Goal: Obtain resource: Download file/media

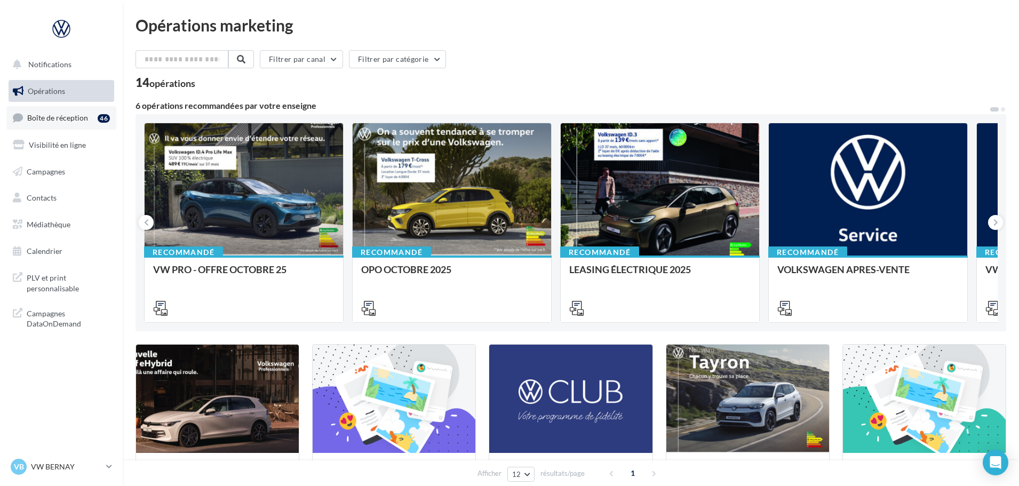
click at [52, 116] on span "Boîte de réception" at bounding box center [57, 117] width 61 height 9
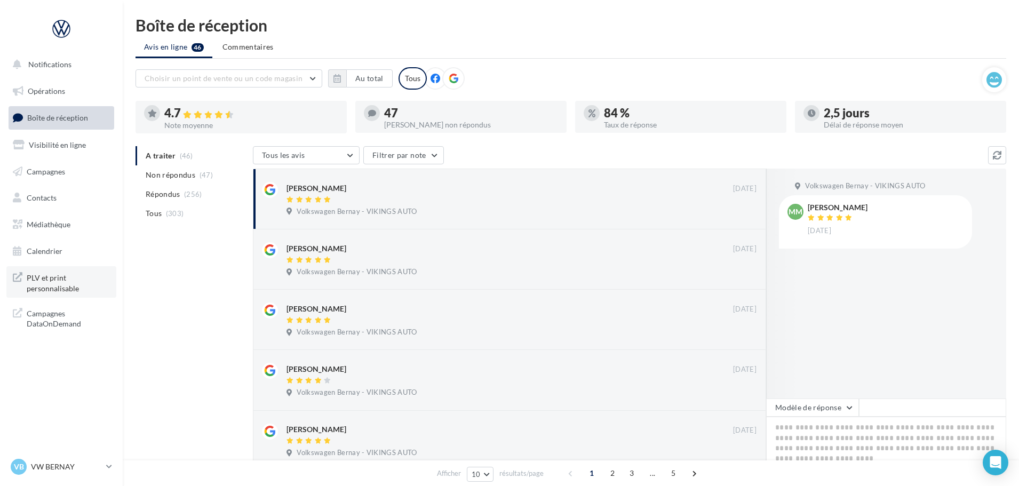
click at [63, 291] on span "PLV et print personnalisable" at bounding box center [68, 281] width 83 height 23
click at [56, 225] on span "Médiathèque" at bounding box center [49, 224] width 44 height 9
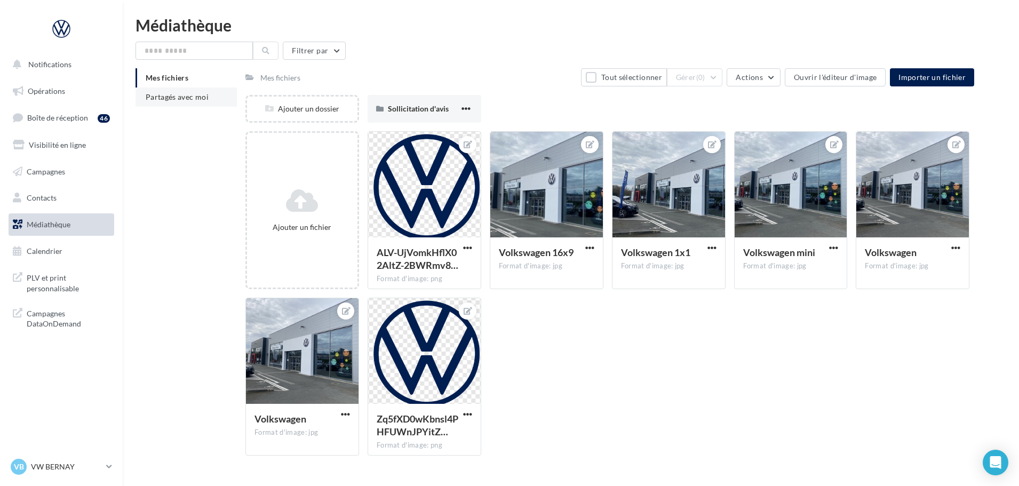
click at [207, 98] on span "Partagés avec moi" at bounding box center [177, 96] width 63 height 9
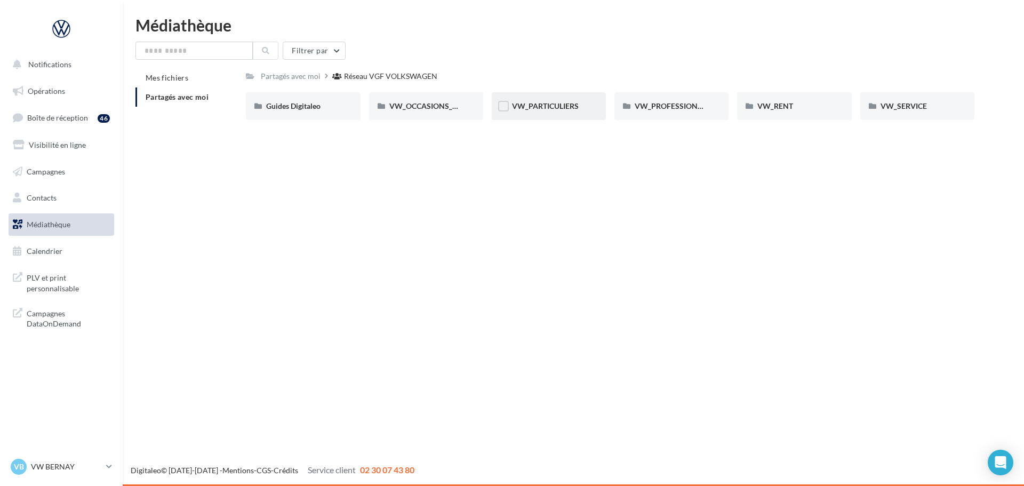
click at [552, 111] on div "VW_PARTICULIERS" at bounding box center [549, 106] width 74 height 11
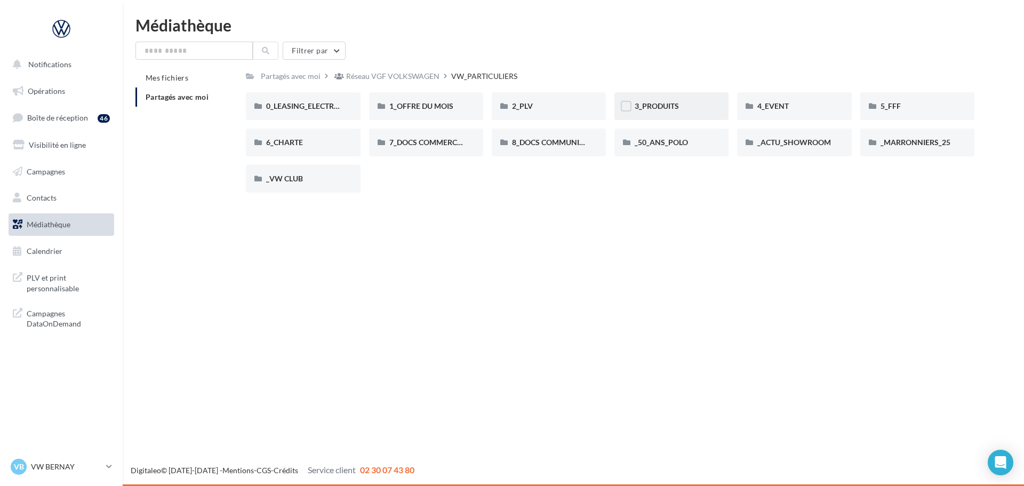
click at [680, 101] on div "3_PRODUITS" at bounding box center [672, 106] width 74 height 11
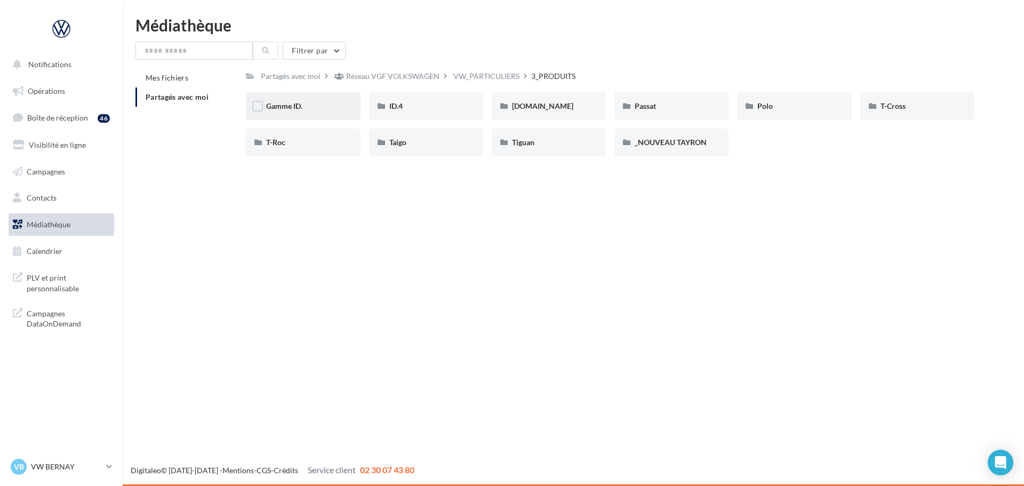
click at [330, 110] on div "Gamme ID." at bounding box center [303, 106] width 74 height 11
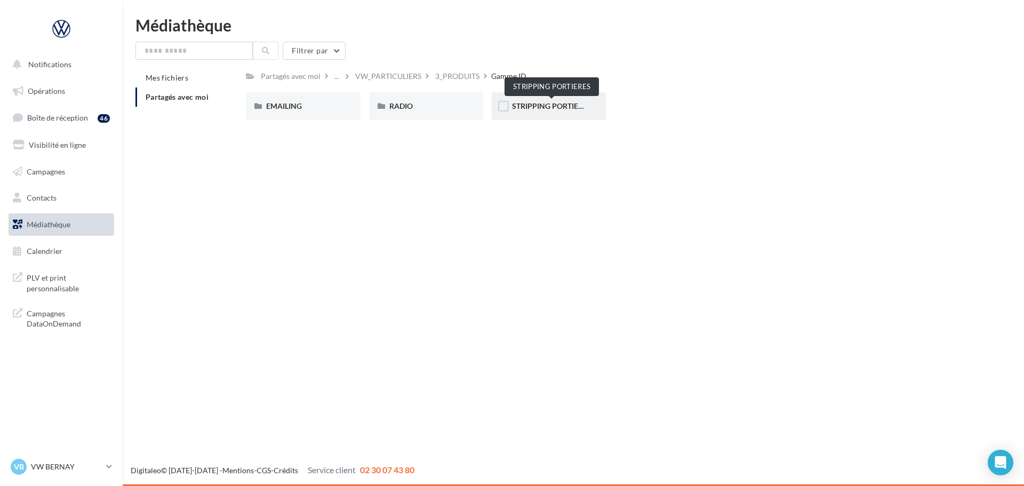
click at [550, 108] on span "STRIPPING PORTIERES" at bounding box center [551, 105] width 79 height 9
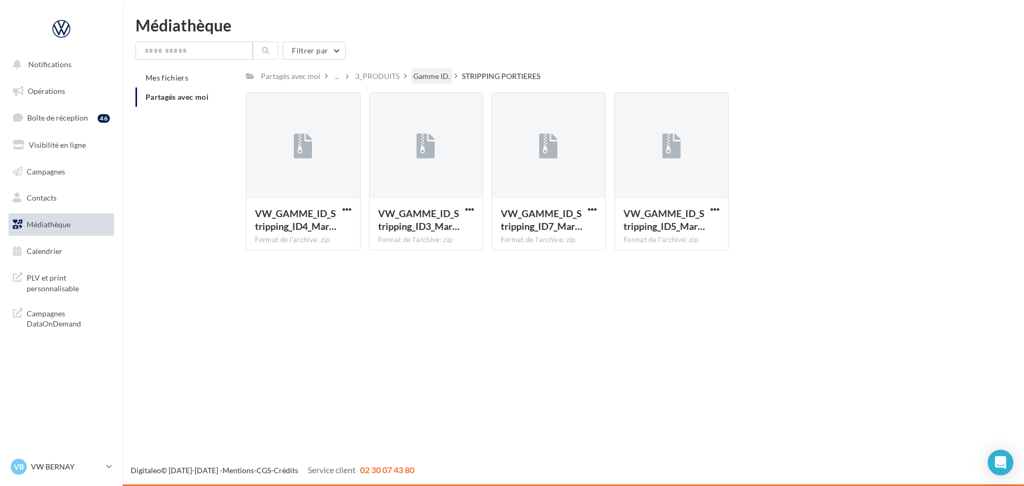
click at [414, 82] on div "Gamme ID." at bounding box center [431, 75] width 41 height 15
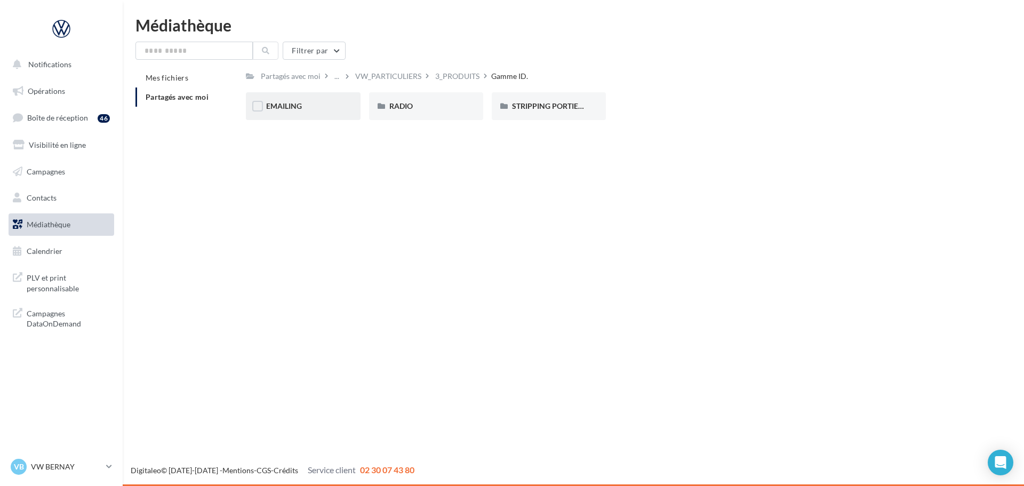
click at [317, 105] on div "EMAILING" at bounding box center [303, 106] width 74 height 11
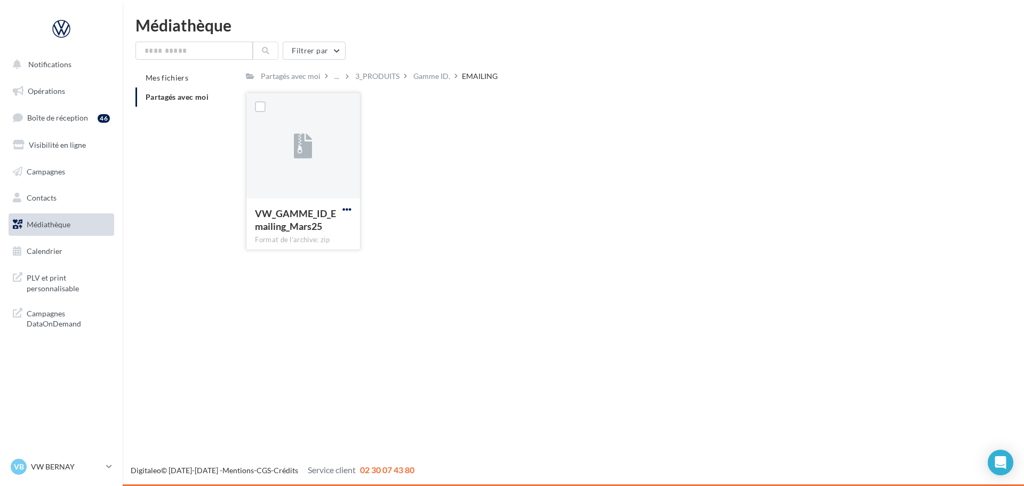
click at [348, 211] on span "button" at bounding box center [346, 209] width 9 height 9
click at [328, 259] on button "Copier l'URL" at bounding box center [300, 258] width 107 height 28
click at [420, 78] on div "Gamme ID." at bounding box center [431, 76] width 37 height 11
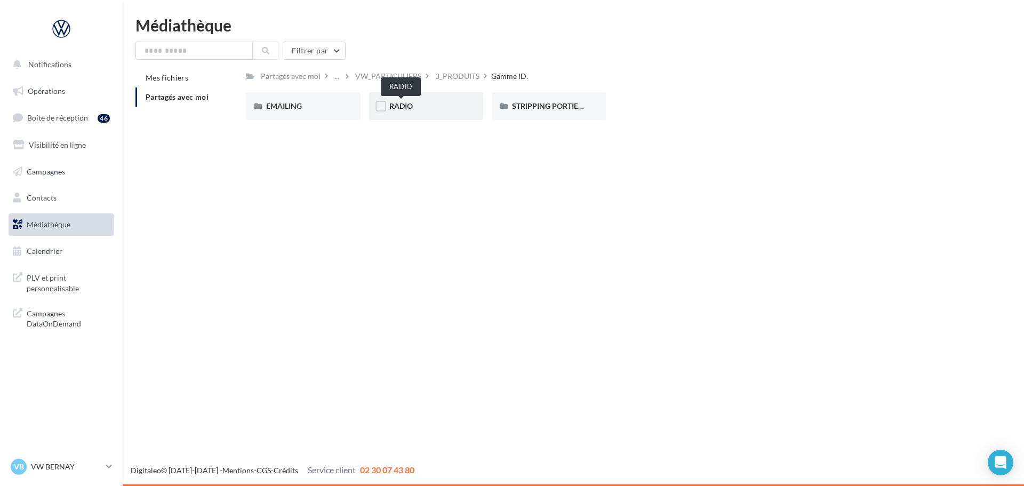
click at [412, 108] on span "RADIO" at bounding box center [400, 105] width 23 height 9
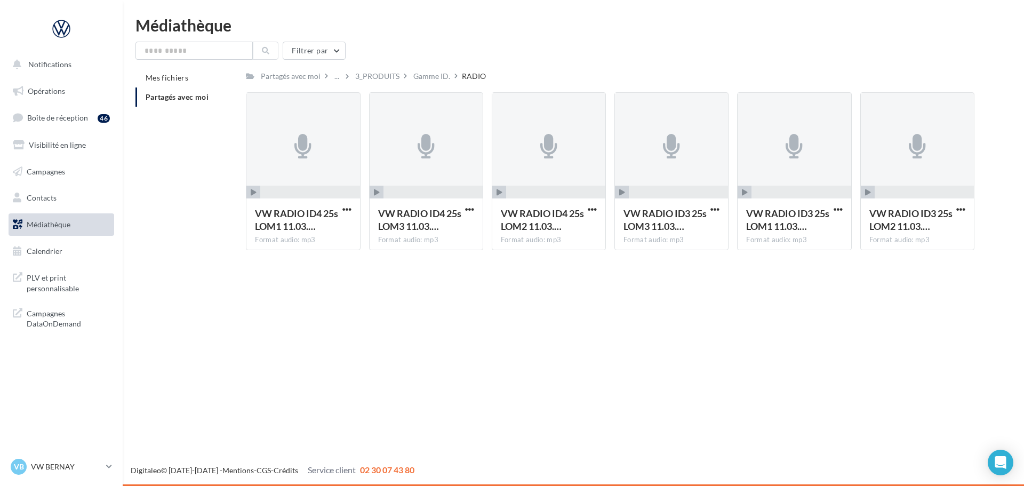
click at [433, 85] on div "Partagés avec moi ... 3_PRODUITS Gamme ID. RADIO Rs Partagé par Réseau VGF VOLK…" at bounding box center [610, 163] width 729 height 190
click at [434, 81] on div "Gamme ID." at bounding box center [431, 76] width 37 height 11
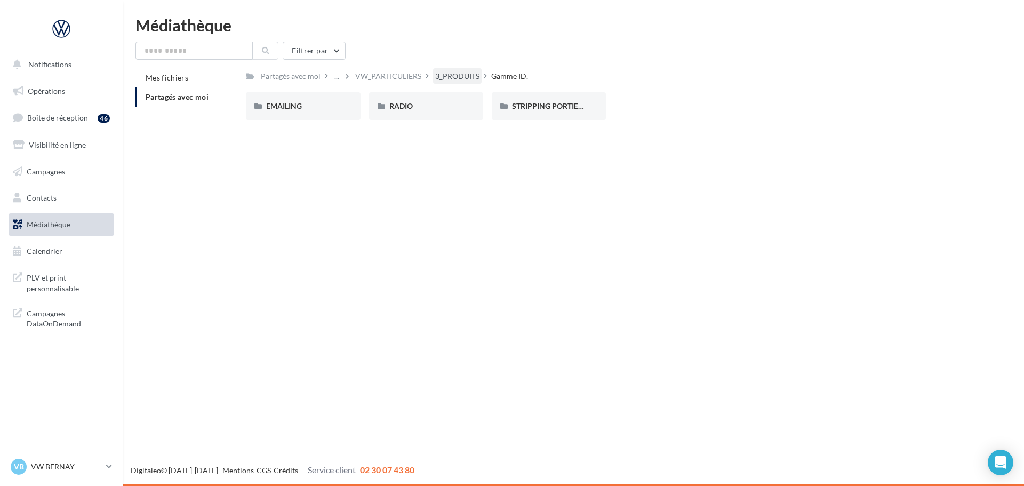
click at [444, 76] on div "3_PRODUITS" at bounding box center [457, 76] width 44 height 11
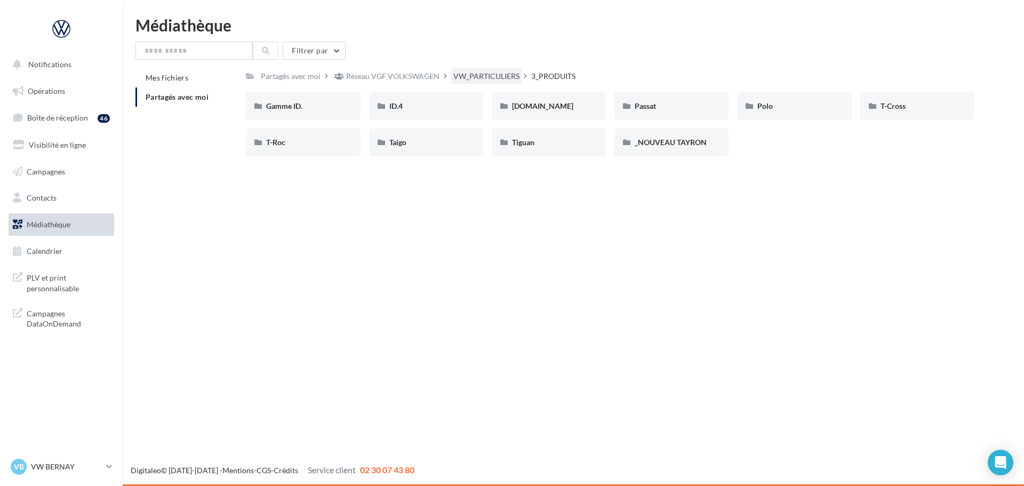
click at [482, 78] on div "VW_PARTICULIERS" at bounding box center [486, 76] width 66 height 11
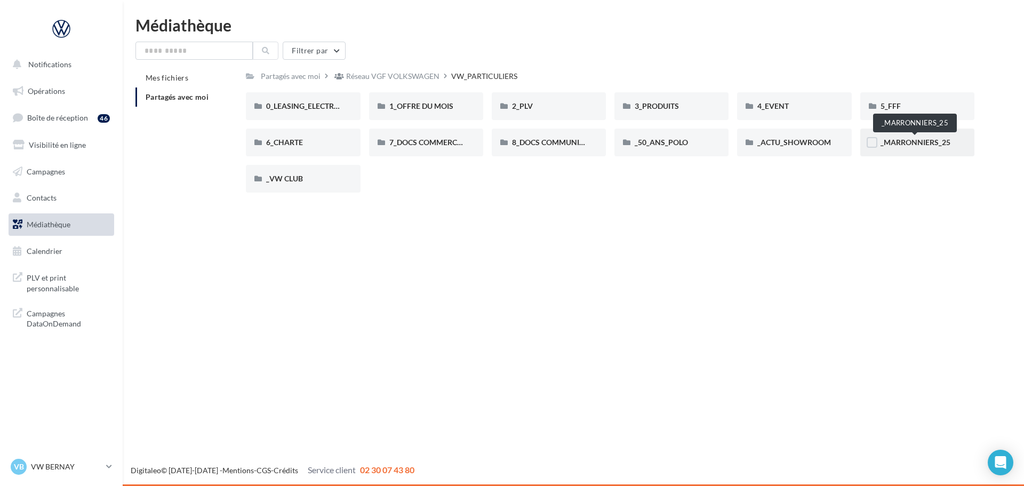
click at [918, 142] on span "_MARRONNIERS_25" at bounding box center [916, 142] width 70 height 9
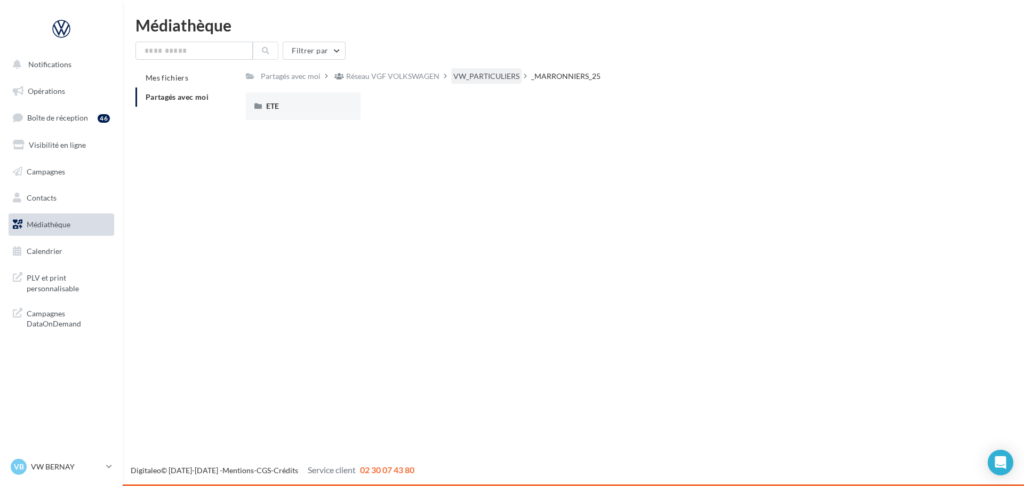
click at [486, 77] on div "VW_PARTICULIERS" at bounding box center [486, 76] width 66 height 11
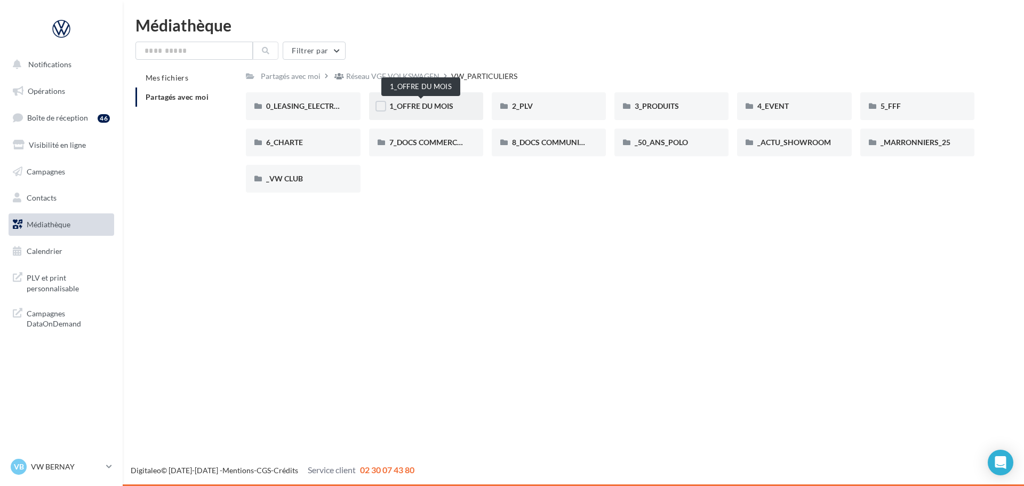
click at [420, 106] on span "1_OFFRE DU MOIS" at bounding box center [421, 105] width 64 height 9
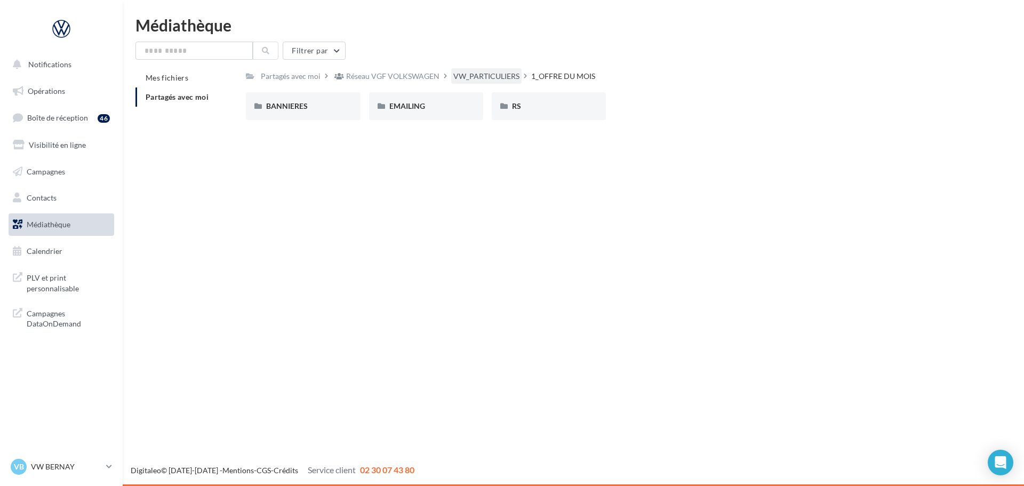
click at [475, 82] on div "VW_PARTICULIERS" at bounding box center [486, 76] width 66 height 11
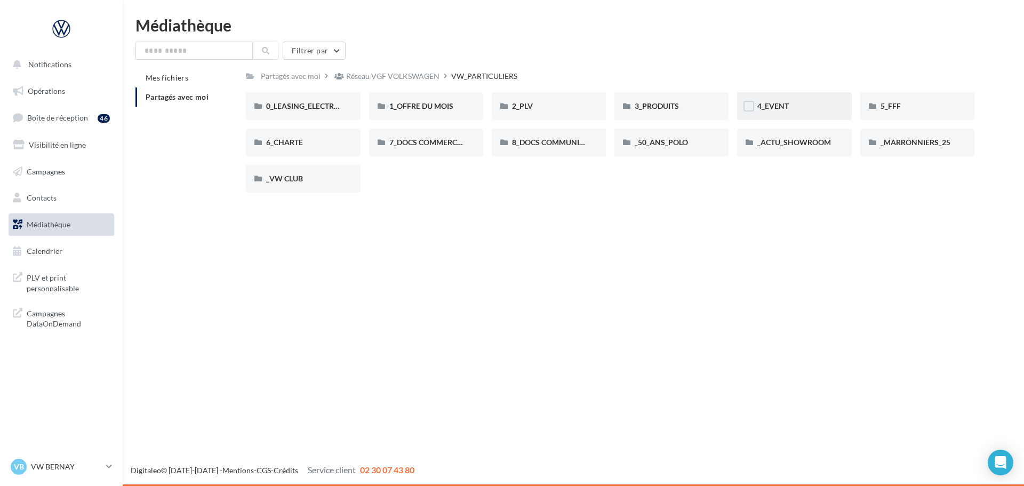
click at [779, 111] on div "4_EVENT" at bounding box center [794, 106] width 74 height 11
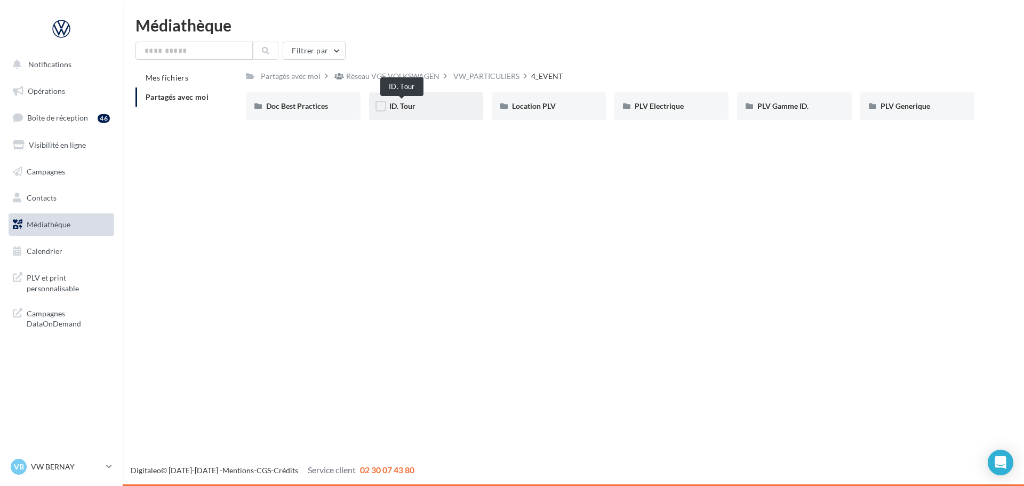
click at [410, 102] on span "ID. Tour" at bounding box center [402, 105] width 26 height 9
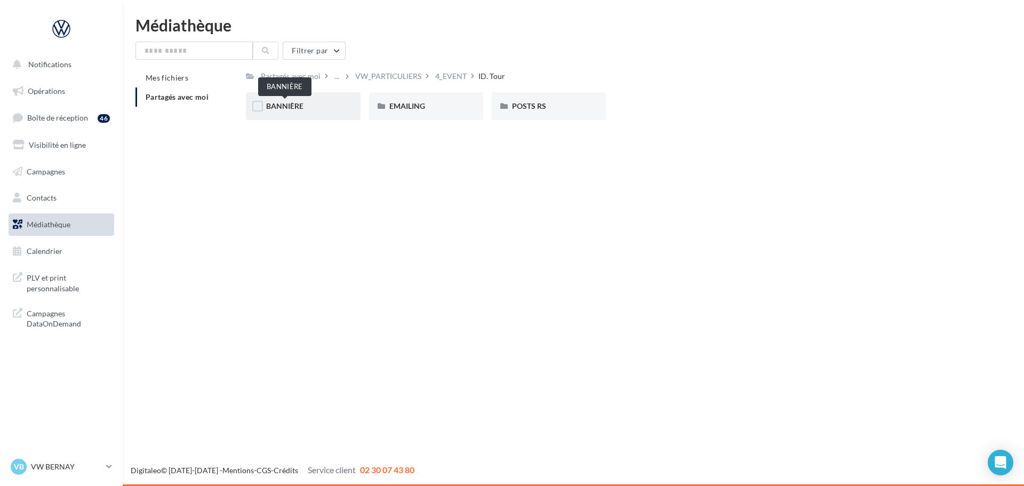
click at [297, 101] on span "BANNIÈRE" at bounding box center [284, 105] width 37 height 9
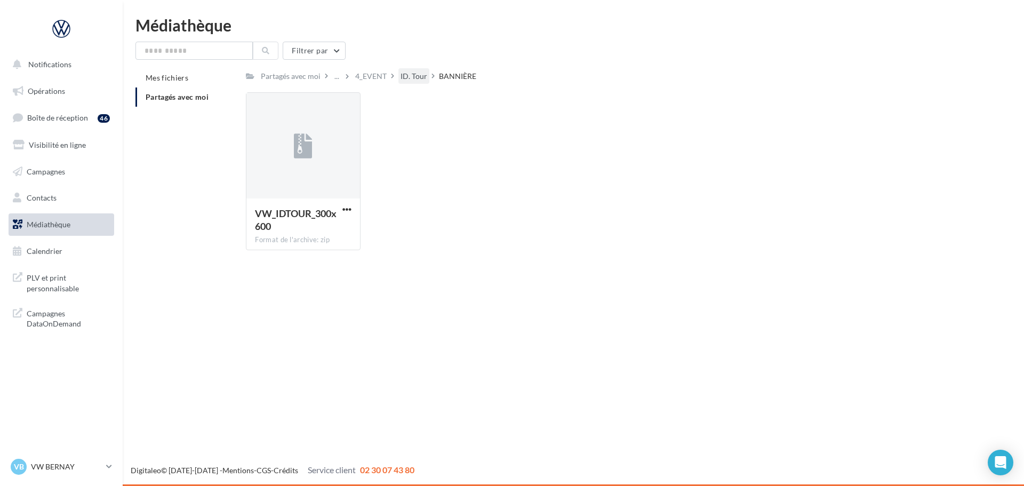
click at [416, 78] on div "ID. Tour" at bounding box center [414, 76] width 27 height 11
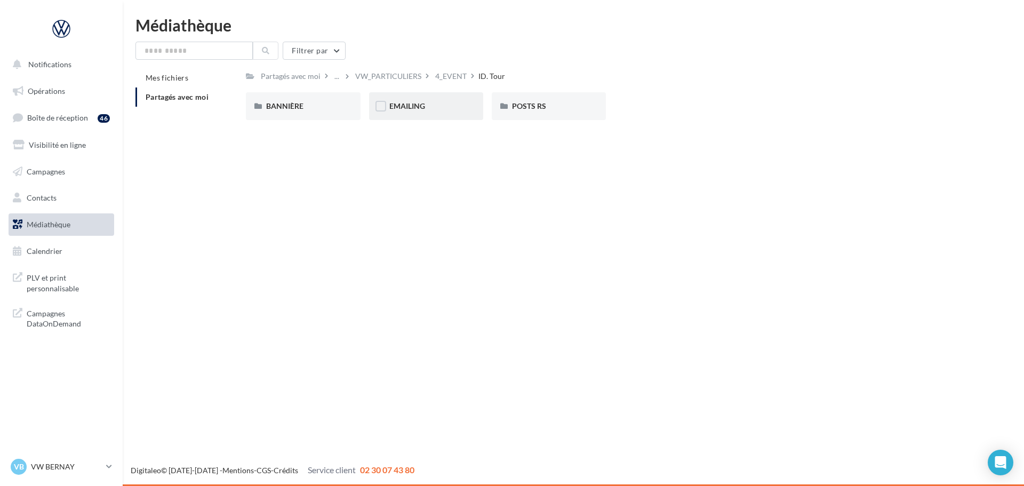
click at [446, 115] on div "EMAILING" at bounding box center [426, 106] width 114 height 28
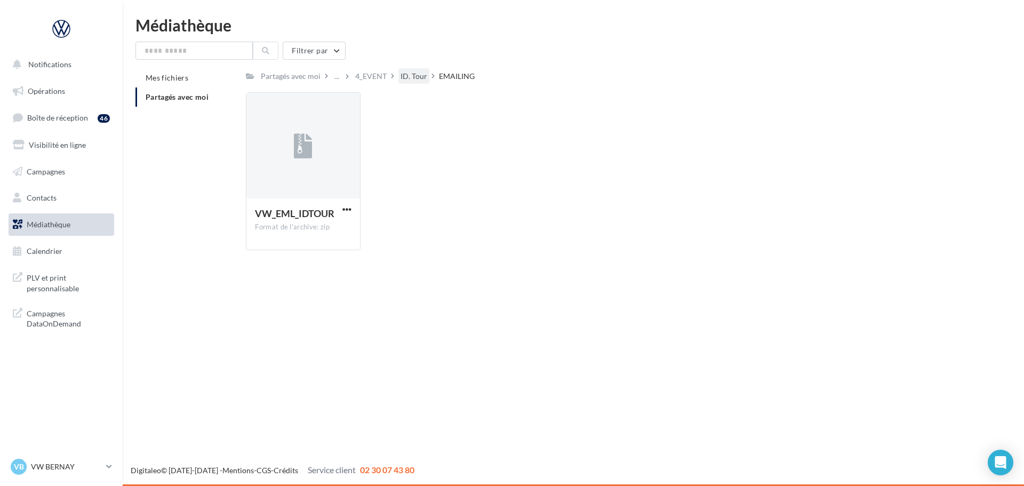
click at [421, 78] on div "ID. Tour" at bounding box center [414, 76] width 27 height 11
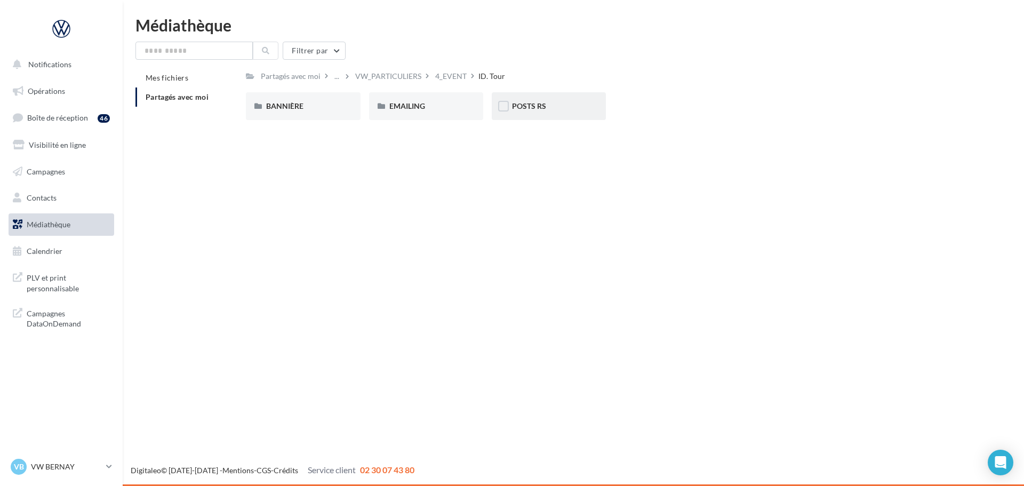
click at [528, 111] on div "POSTS RS" at bounding box center [549, 106] width 74 height 11
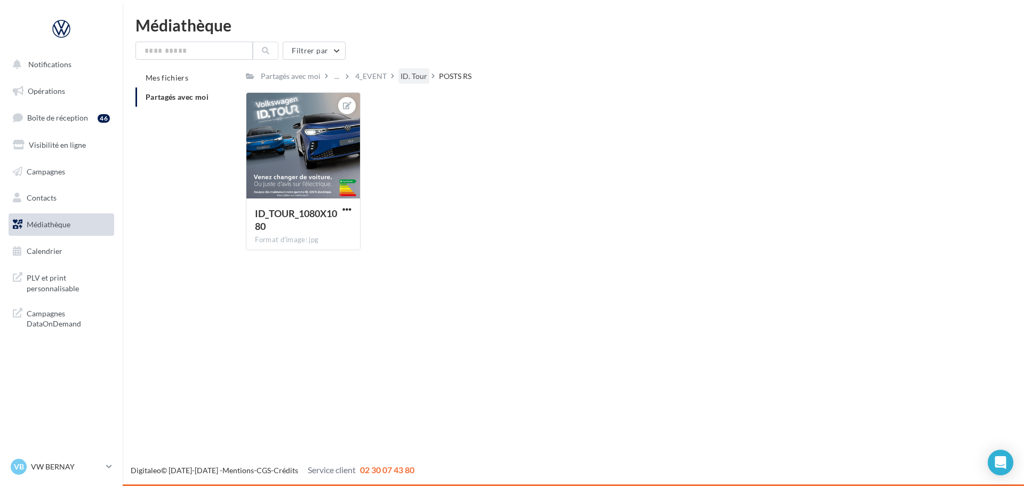
click at [413, 74] on div "ID. Tour" at bounding box center [414, 76] width 27 height 11
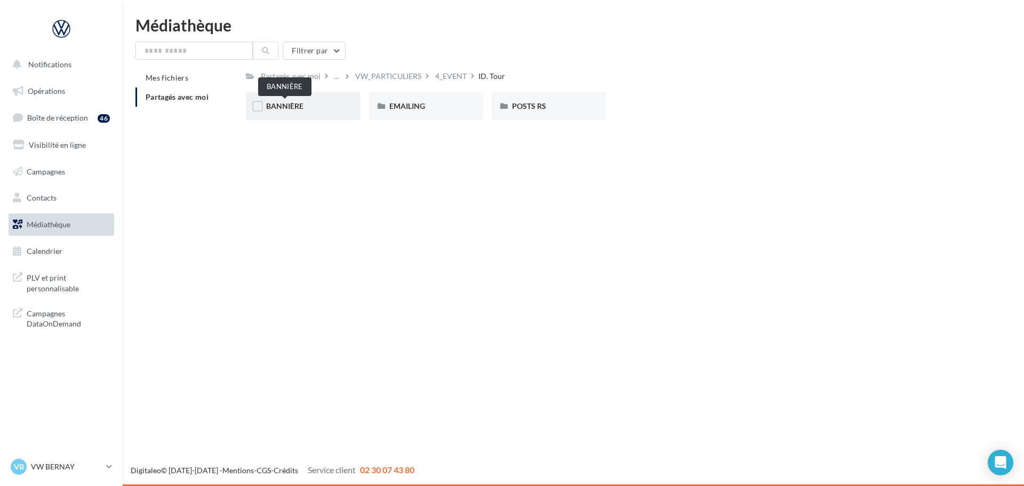
click at [293, 102] on span "BANNIÈRE" at bounding box center [284, 105] width 37 height 9
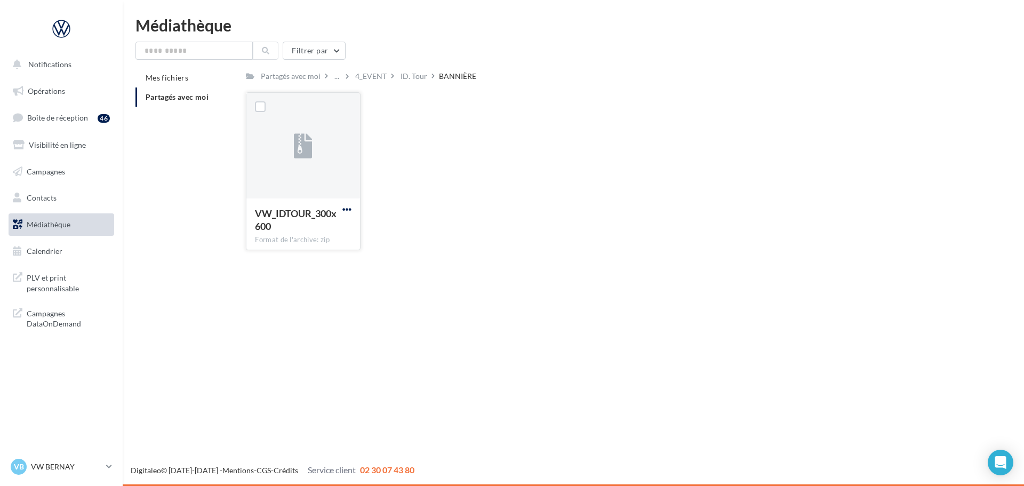
click at [347, 205] on span "button" at bounding box center [346, 209] width 9 height 9
click at [323, 259] on button "Copier l'URL" at bounding box center [300, 258] width 107 height 28
click at [407, 78] on div "ID. Tour" at bounding box center [414, 76] width 27 height 11
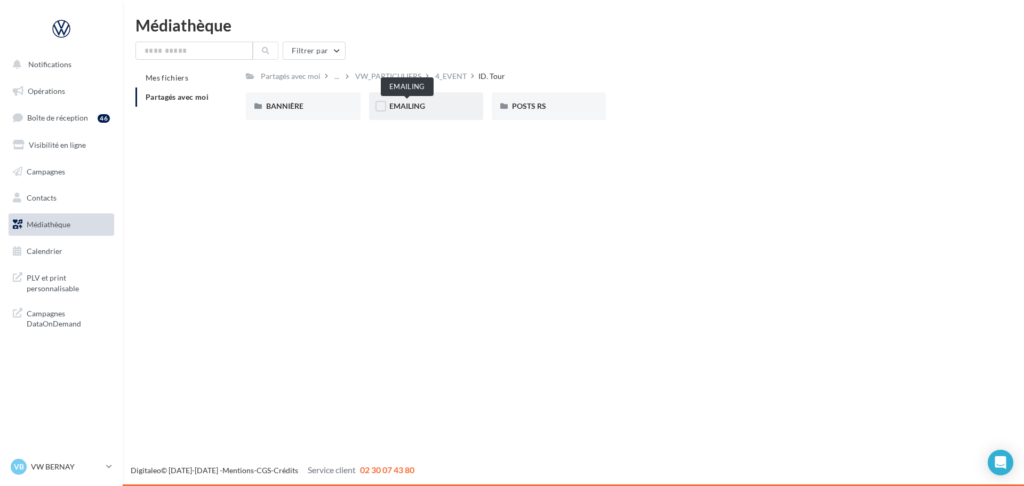
click at [420, 110] on span "EMAILING" at bounding box center [407, 105] width 36 height 9
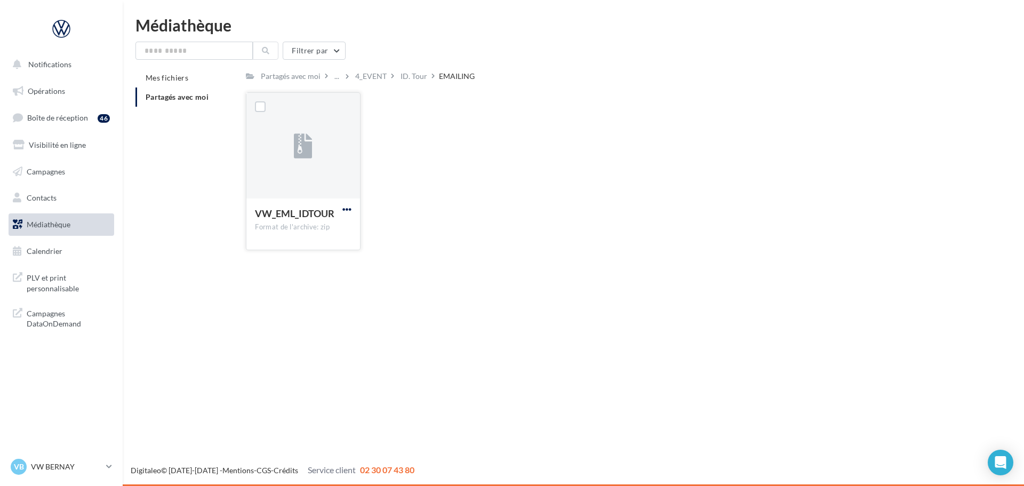
click at [346, 212] on span "button" at bounding box center [346, 209] width 9 height 9
click at [307, 233] on button "Télécharger" at bounding box center [300, 231] width 107 height 28
click at [475, 259] on div "VW_EML_IDTOUR Format de l'archive: zip VW_EML_IDTOUR" at bounding box center [614, 175] width 737 height 166
click at [409, 72] on div "ID. Tour" at bounding box center [414, 76] width 27 height 11
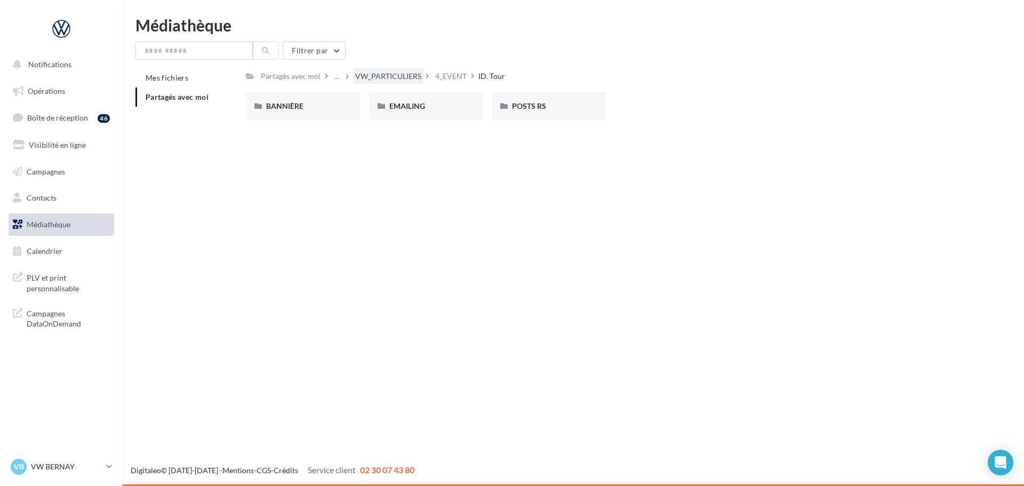
click at [370, 73] on div "VW_PARTICULIERS" at bounding box center [388, 76] width 66 height 11
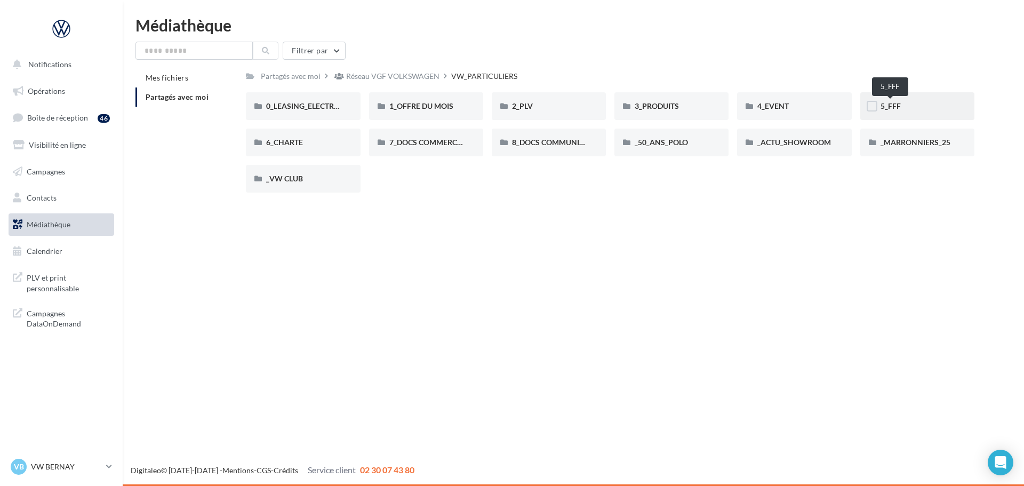
click at [895, 103] on span "5_FFF" at bounding box center [891, 105] width 20 height 9
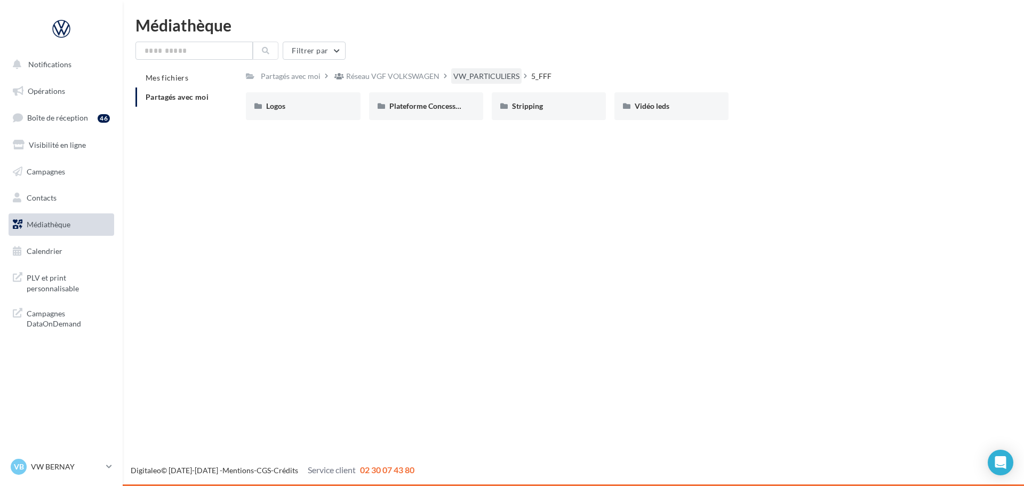
click at [480, 77] on div "VW_PARTICULIERS" at bounding box center [486, 76] width 66 height 11
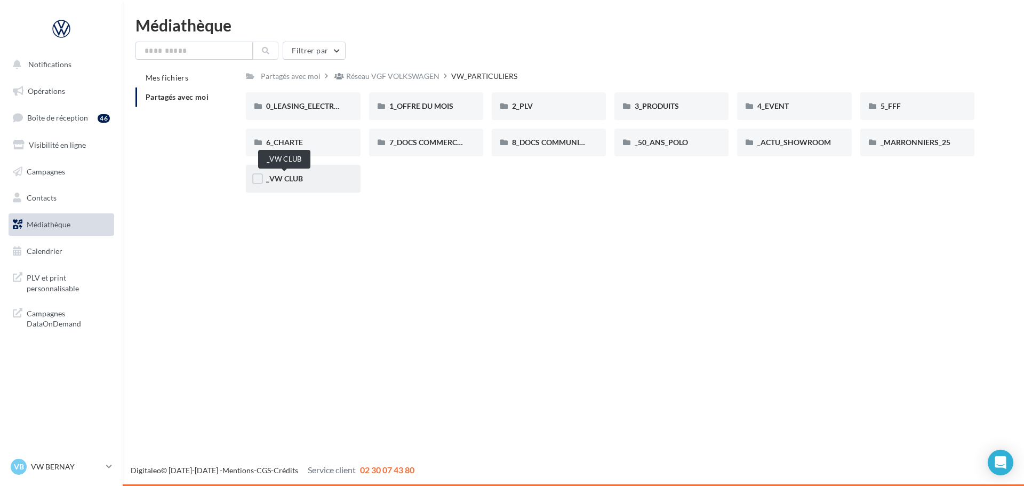
click at [294, 180] on span "_VW CLUB" at bounding box center [284, 178] width 37 height 9
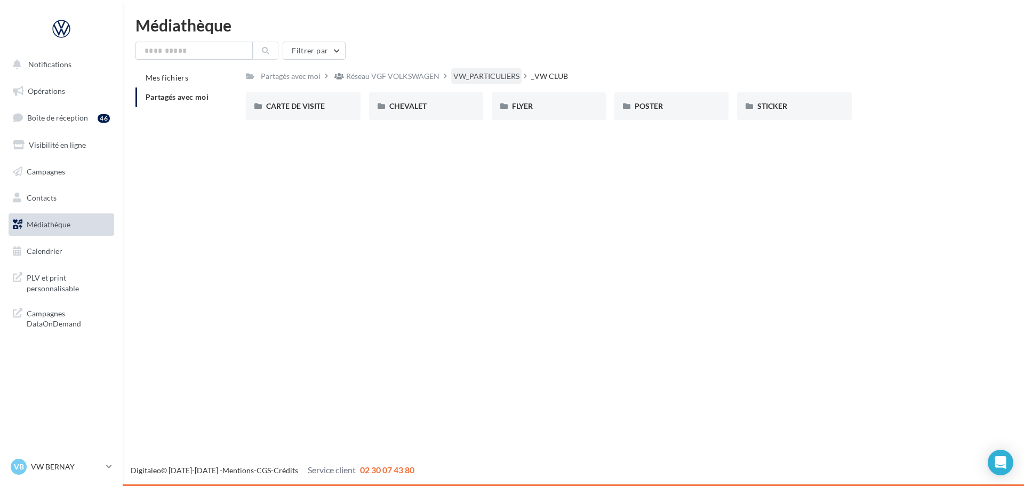
click at [499, 76] on div "VW_PARTICULIERS" at bounding box center [486, 76] width 66 height 11
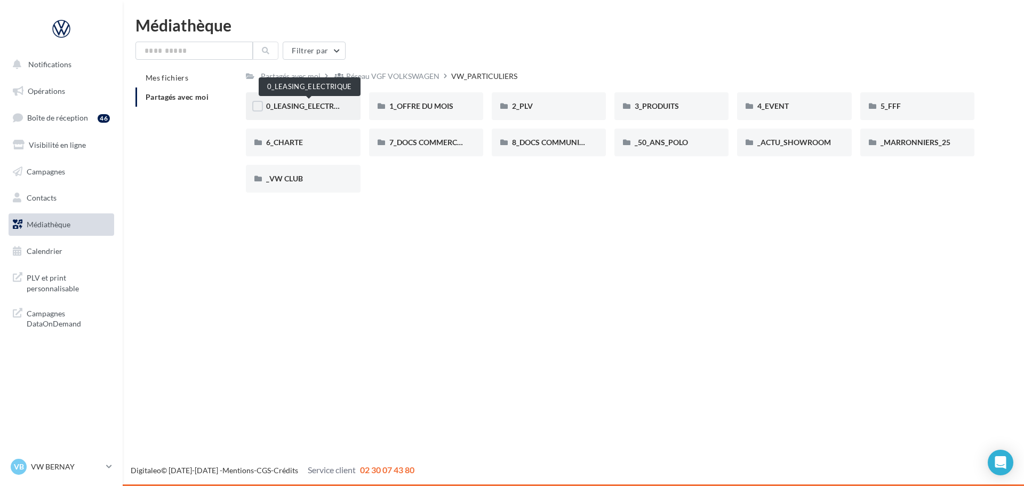
click at [312, 107] on span "0_LEASING_ELECTRIQUE" at bounding box center [308, 105] width 85 height 9
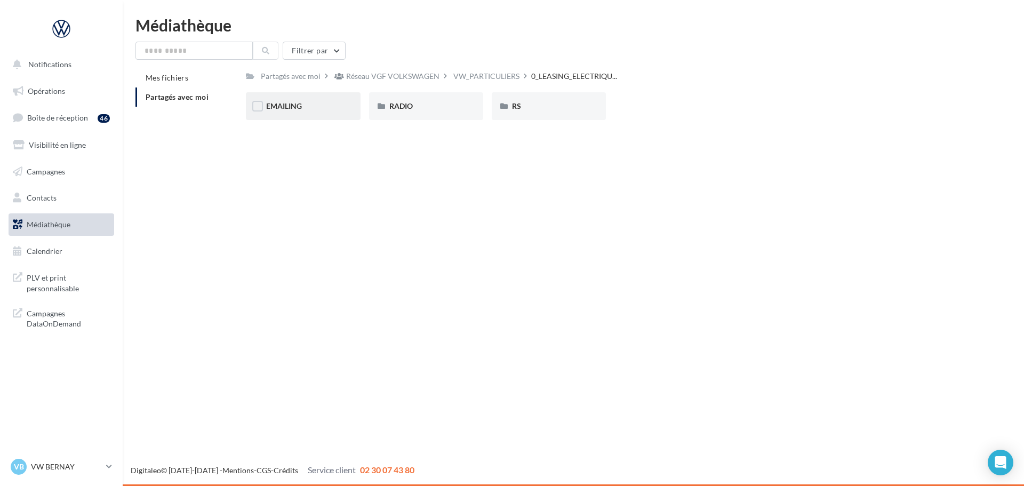
click at [283, 101] on span "EMAILING" at bounding box center [284, 105] width 36 height 9
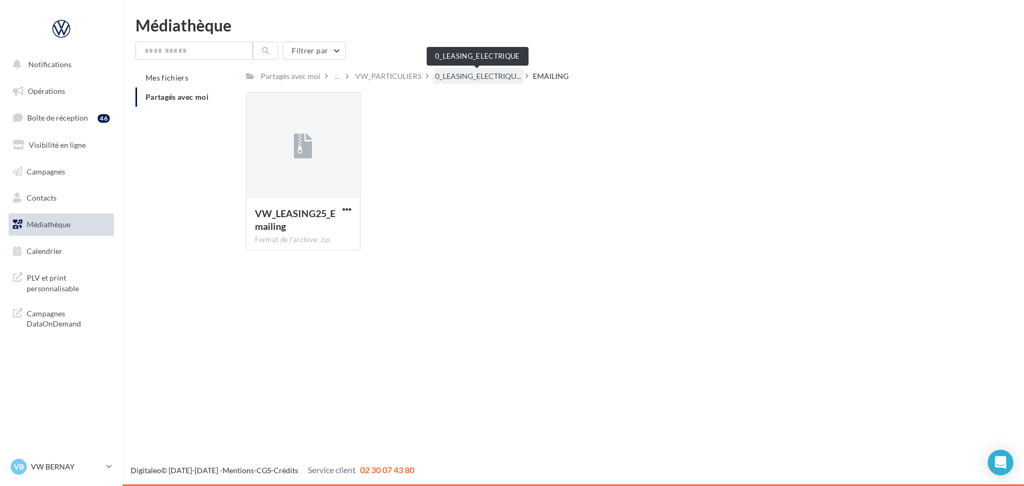
click at [497, 74] on span "0_LEASING_ELECTRIQU..." at bounding box center [478, 76] width 86 height 11
